Goal: Transaction & Acquisition: Download file/media

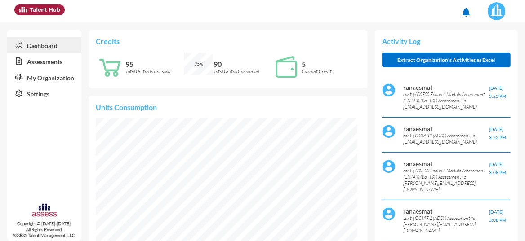
scroll to position [58, 116]
click at [57, 64] on link "Assessments" at bounding box center [44, 61] width 74 height 16
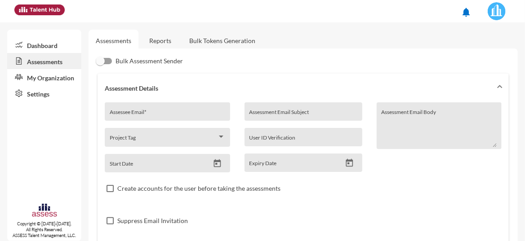
click at [53, 44] on link "Dashboard" at bounding box center [44, 45] width 74 height 16
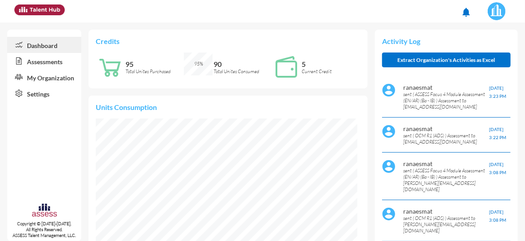
scroll to position [58, 124]
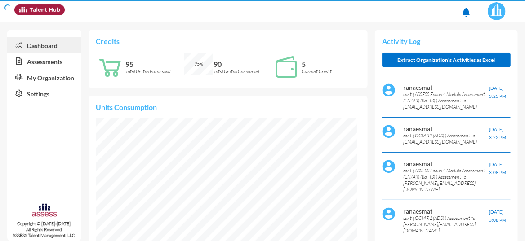
scroll to position [58, 116]
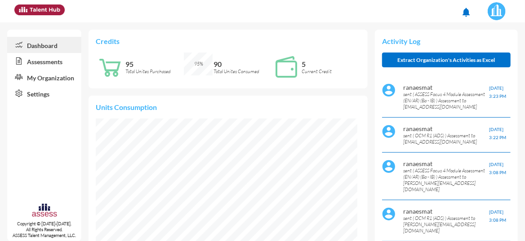
click at [39, 64] on link "Assessments" at bounding box center [44, 61] width 74 height 16
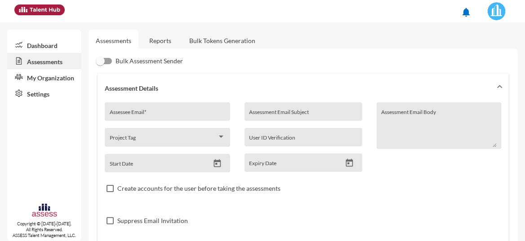
click at [161, 44] on link "Reports" at bounding box center [160, 41] width 36 height 22
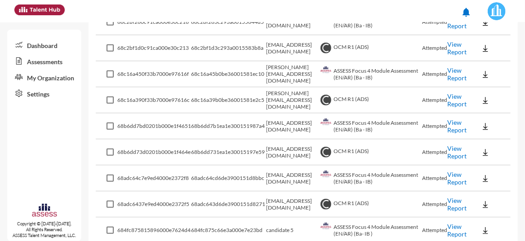
scroll to position [209, 0]
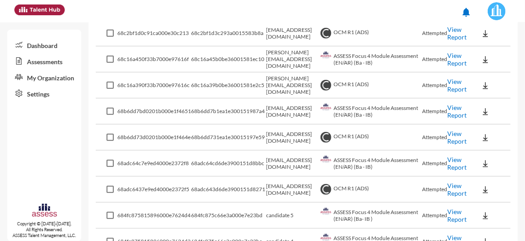
click at [450, 215] on link "View Report" at bounding box center [456, 215] width 19 height 15
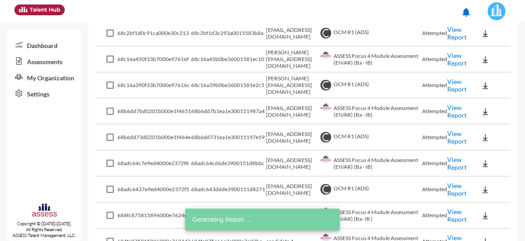
click at [447, 237] on link "View Report" at bounding box center [456, 241] width 19 height 15
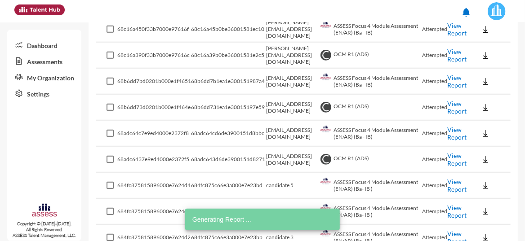
scroll to position [284, 0]
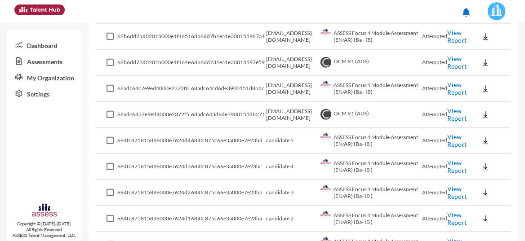
click at [451, 188] on link "View Report" at bounding box center [456, 192] width 19 height 15
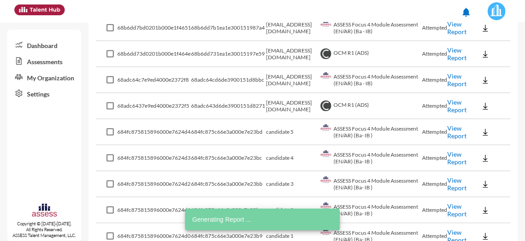
scroll to position [299, 0]
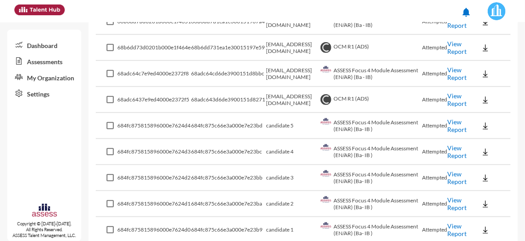
click at [448, 229] on link "View Report" at bounding box center [456, 229] width 19 height 15
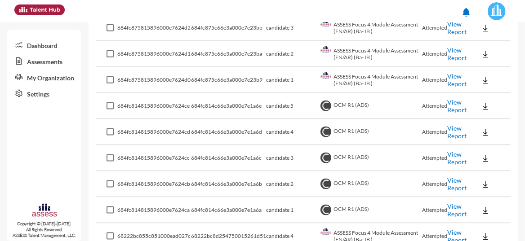
scroll to position [727, 0]
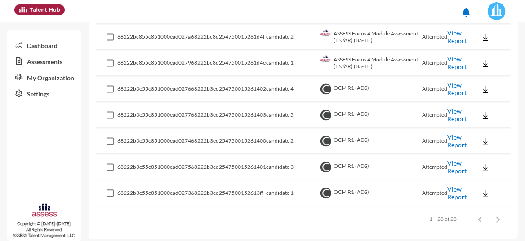
click at [456, 60] on link "View Report" at bounding box center [456, 62] width 19 height 15
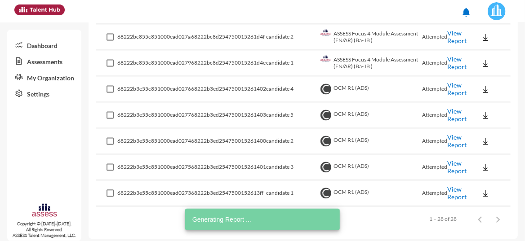
click at [449, 37] on link "View Report" at bounding box center [456, 36] width 19 height 15
click at [454, 33] on link "View Report" at bounding box center [456, 36] width 19 height 15
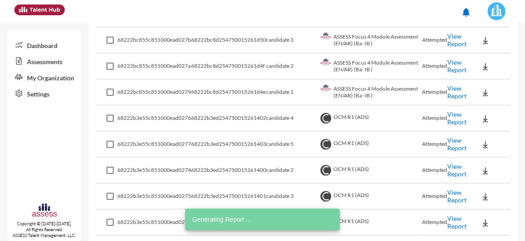
scroll to position [682, 0]
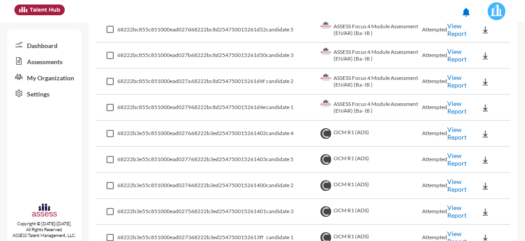
click at [453, 56] on link "View Report" at bounding box center [456, 55] width 19 height 15
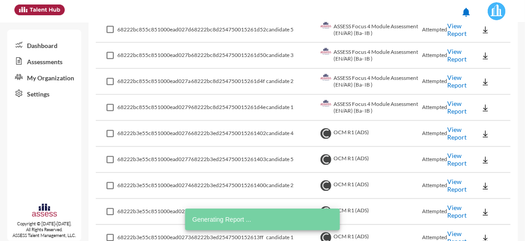
click at [447, 23] on link "View Report" at bounding box center [456, 29] width 19 height 15
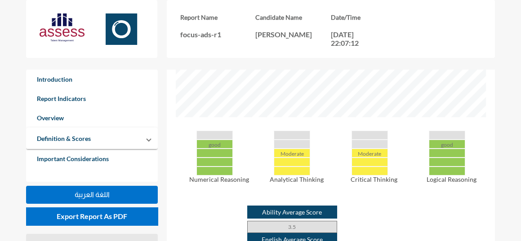
scroll to position [419, 0]
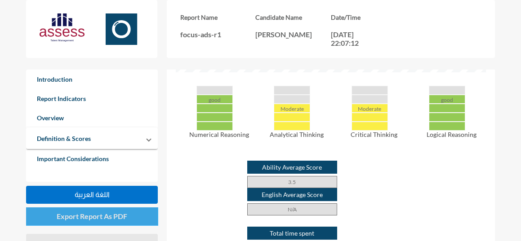
click at [126, 218] on span "Export Report As PDF" at bounding box center [92, 216] width 71 height 9
